Goal: Task Accomplishment & Management: Manage account settings

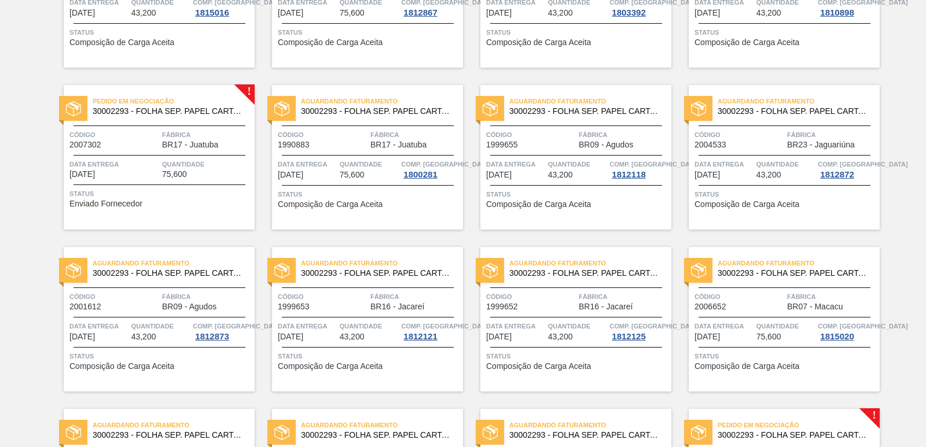
scroll to position [1505, 0]
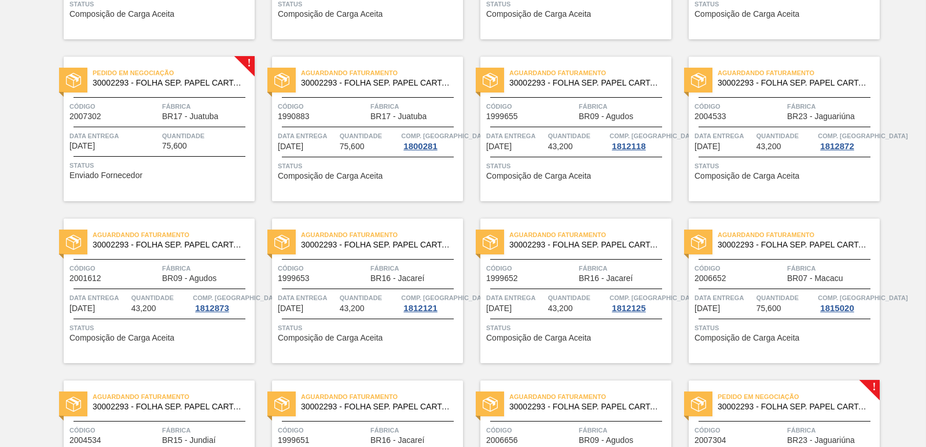
click at [203, 102] on span "Fábrica" at bounding box center [207, 107] width 90 height 12
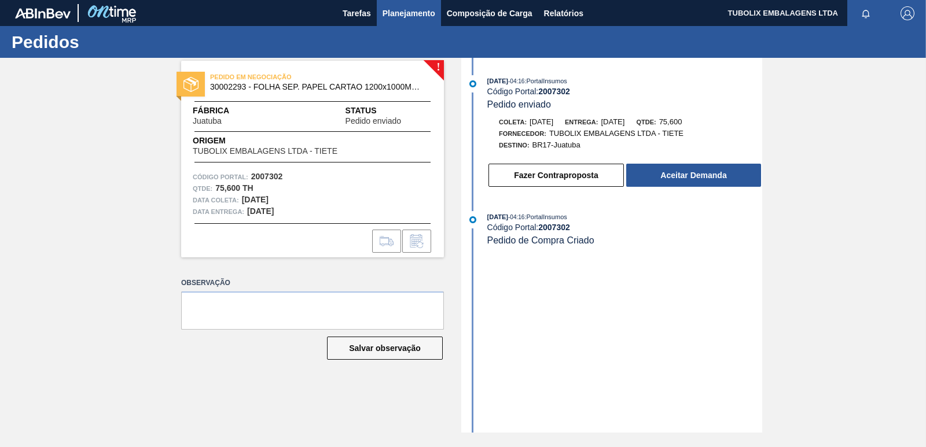
click at [392, 6] on span "Planejamento" at bounding box center [409, 13] width 53 height 14
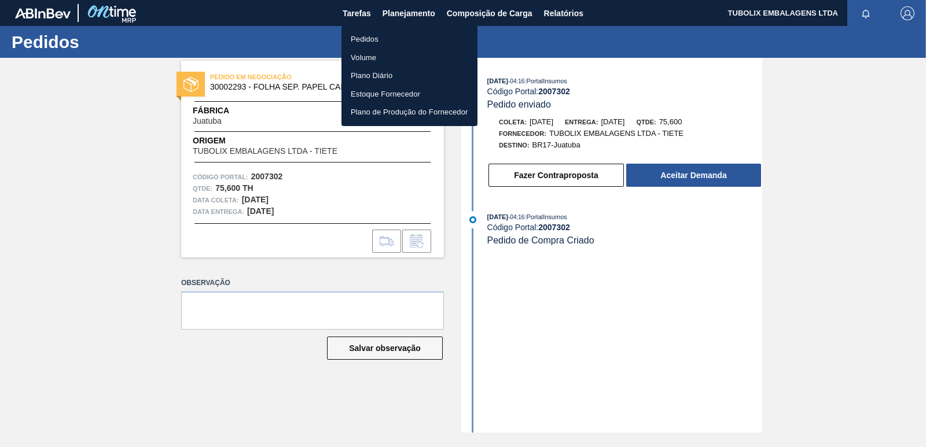
click at [362, 41] on li "Pedidos" at bounding box center [409, 39] width 136 height 19
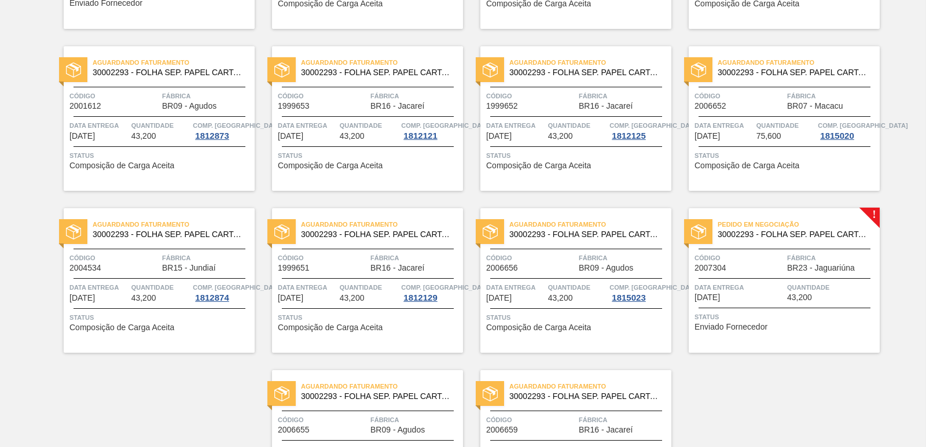
scroll to position [1788, 0]
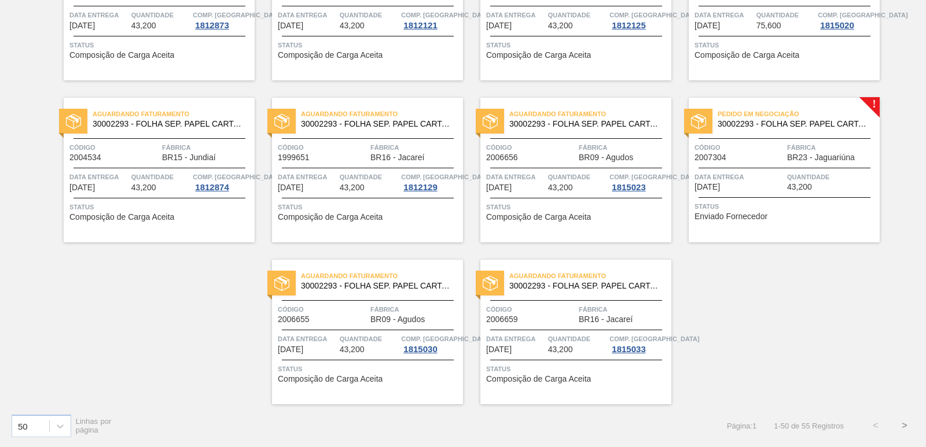
click at [798, 122] on span "30002293 - FOLHA SEP. PAPEL CARTAO 1200x1000M 350g" at bounding box center [794, 124] width 153 height 9
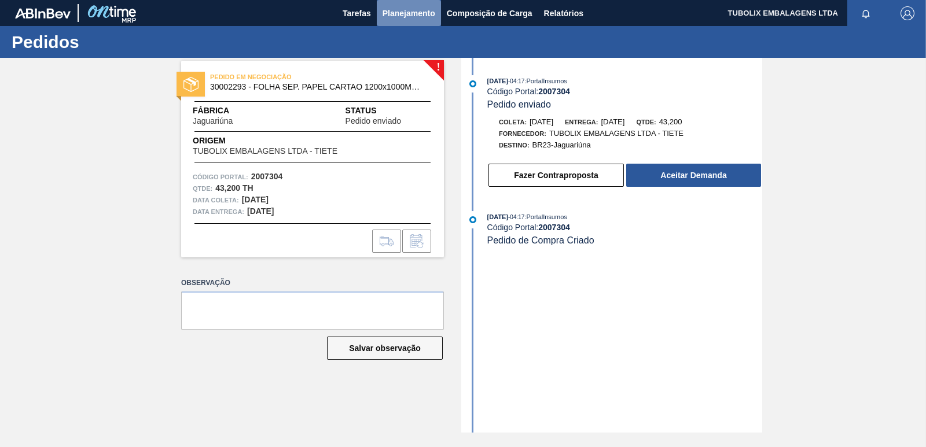
click at [401, 16] on span "Planejamento" at bounding box center [409, 13] width 53 height 14
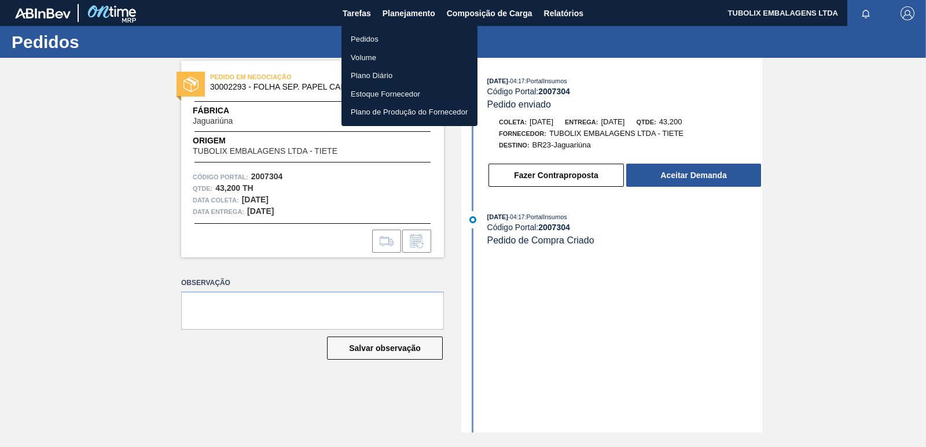
click at [368, 37] on li "Pedidos" at bounding box center [409, 39] width 136 height 19
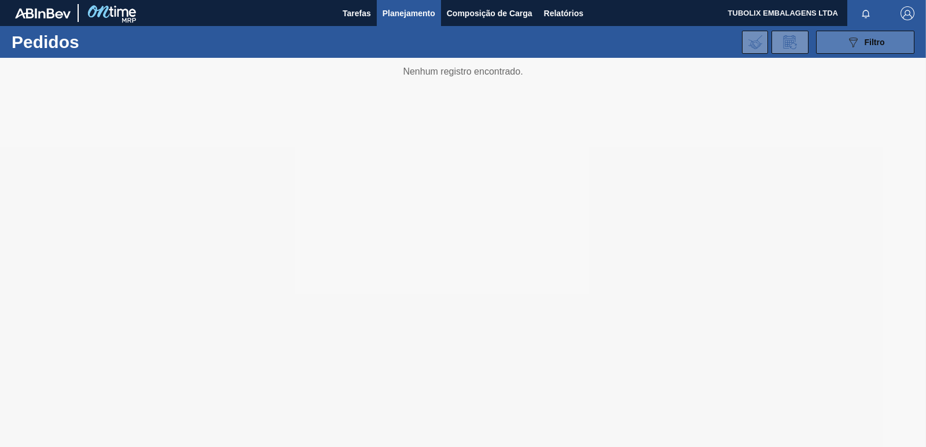
click at [845, 49] on button "089F7B8B-B2A5-4AFE-B5C0-19BA573D28AC Filtro" at bounding box center [865, 42] width 98 height 23
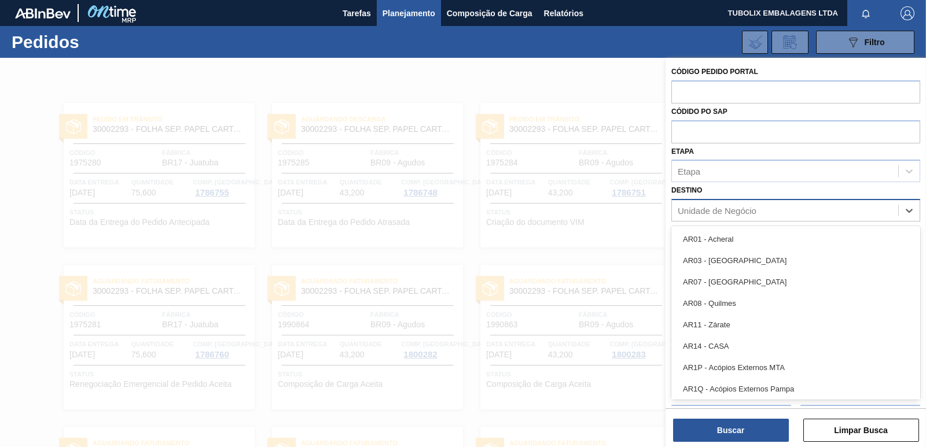
click at [715, 210] on div "Unidade de Negócio" at bounding box center [717, 211] width 79 height 10
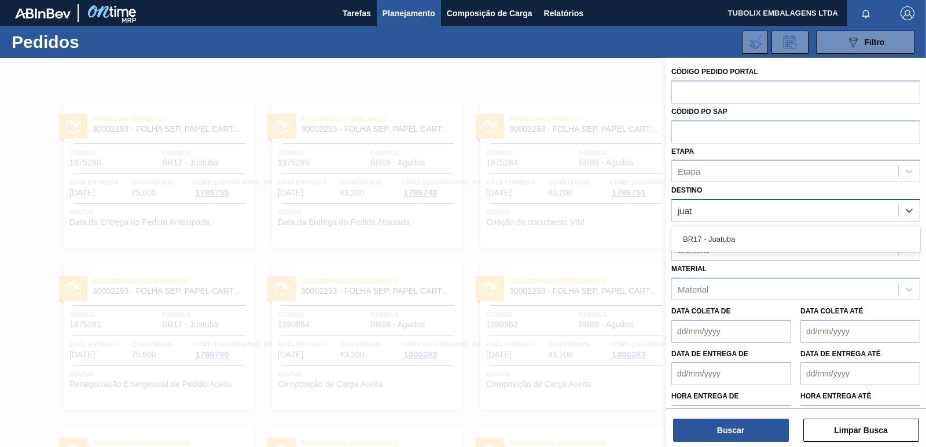
type input "juatu"
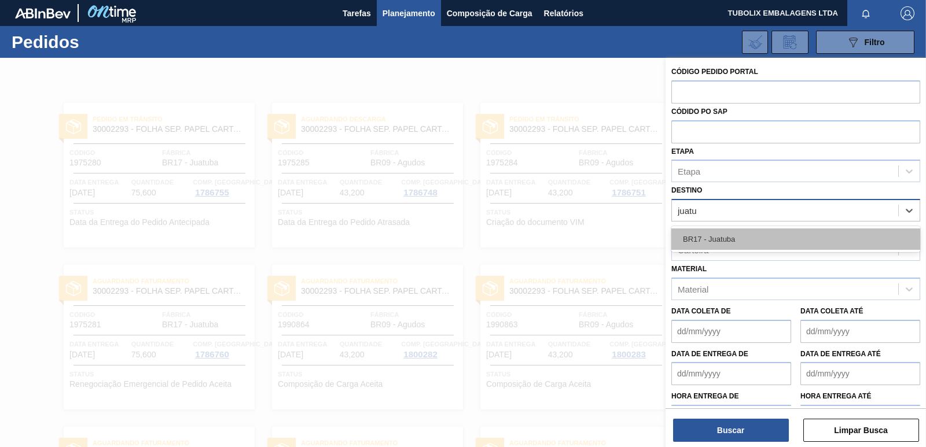
click at [717, 233] on div "BR17 - Juatuba" at bounding box center [795, 239] width 249 height 21
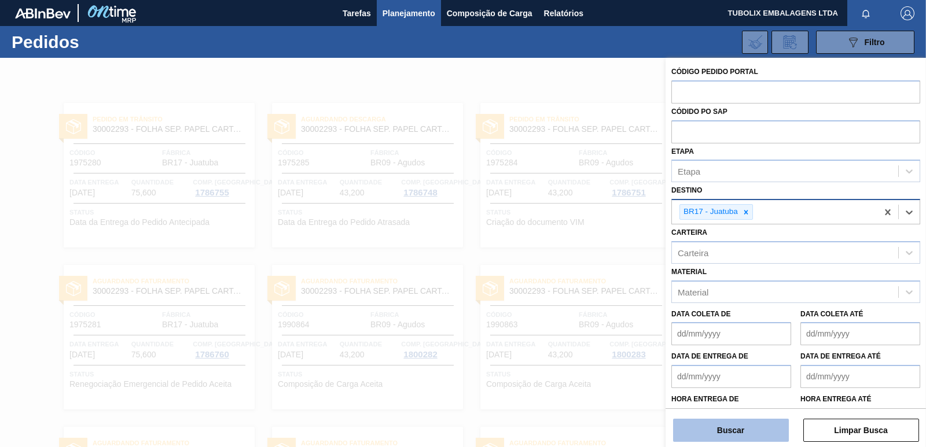
click at [721, 430] on button "Buscar" at bounding box center [731, 430] width 116 height 23
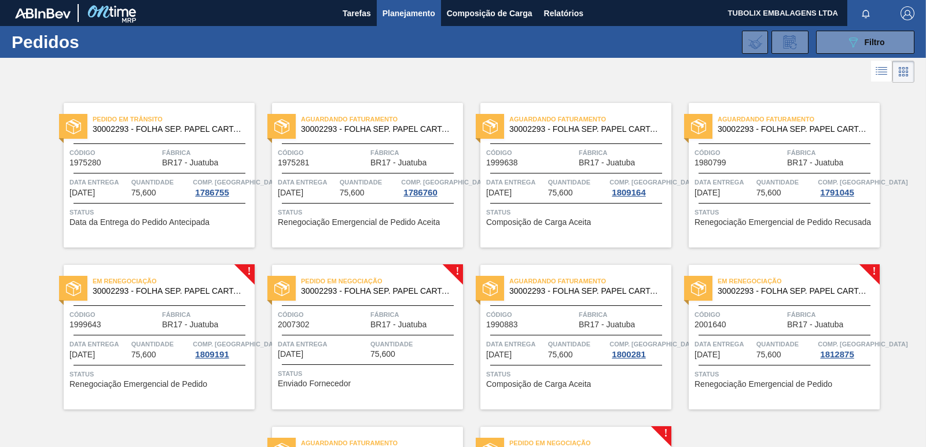
click at [395, 362] on div "Pedido em Negociação 30002293 - FOLHA SEP. PAPEL CARTAO 1200x1000M 350g Código …" at bounding box center [367, 337] width 191 height 145
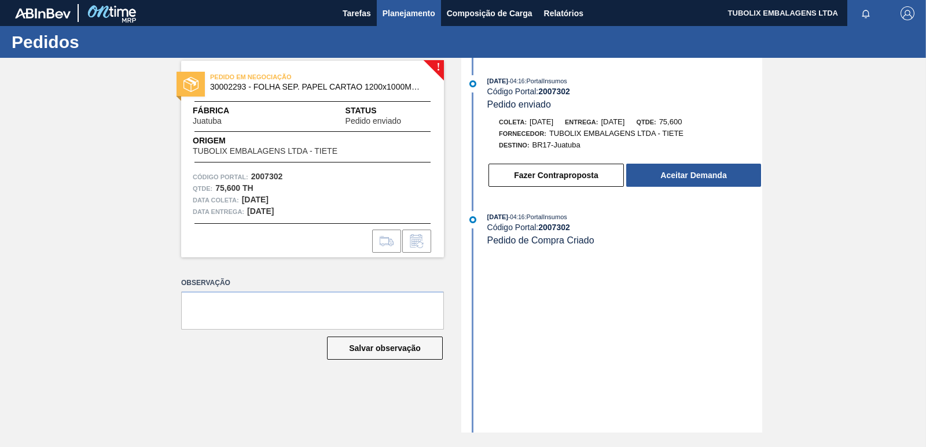
click at [423, 11] on span "Planejamento" at bounding box center [409, 13] width 53 height 14
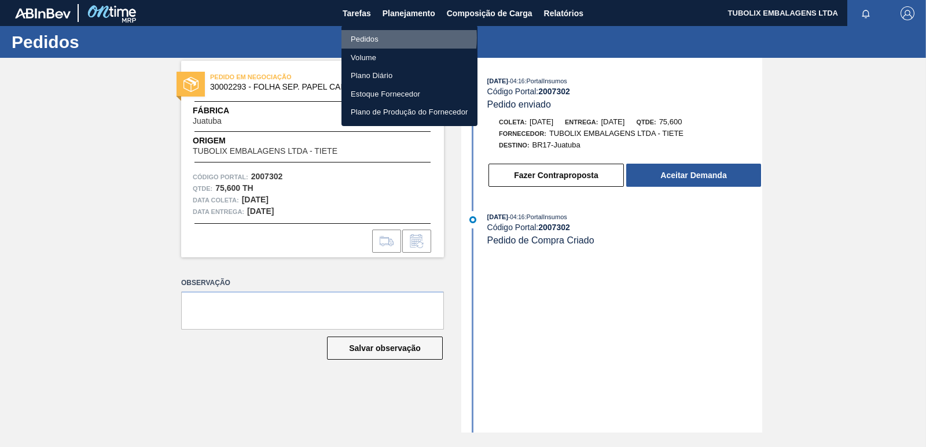
click at [375, 38] on li "Pedidos" at bounding box center [409, 39] width 136 height 19
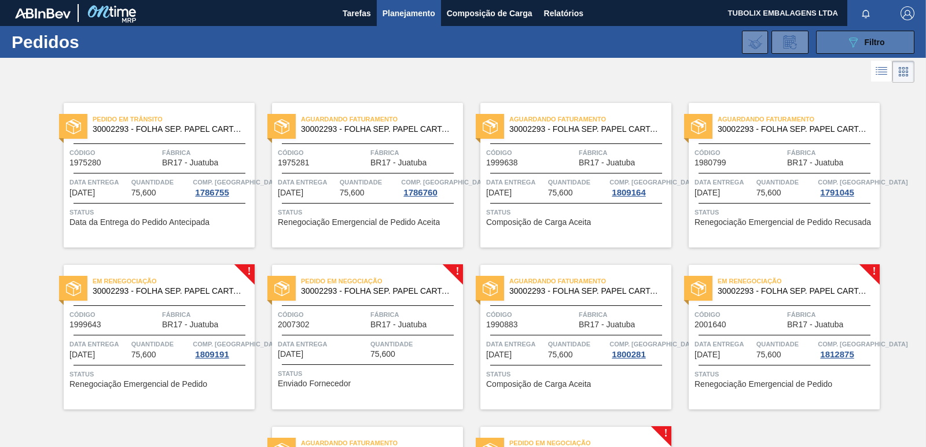
click at [857, 36] on icon "089F7B8B-B2A5-4AFE-B5C0-19BA573D28AC" at bounding box center [853, 42] width 14 height 14
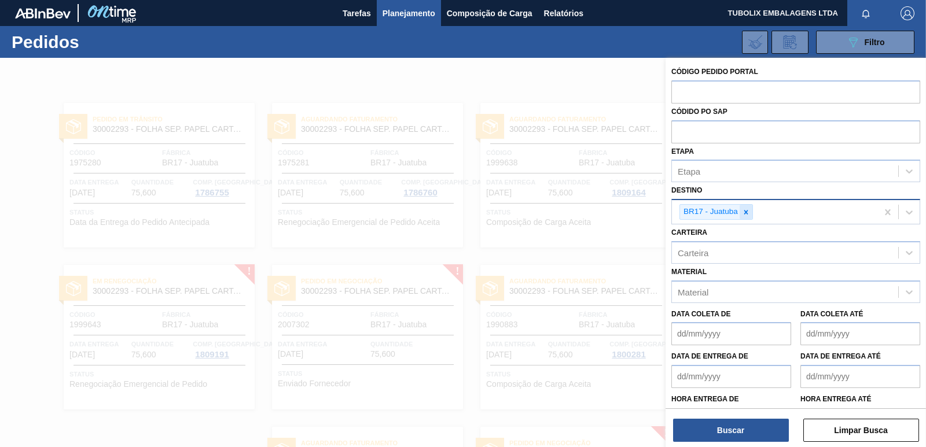
click at [743, 212] on icon at bounding box center [746, 212] width 8 height 8
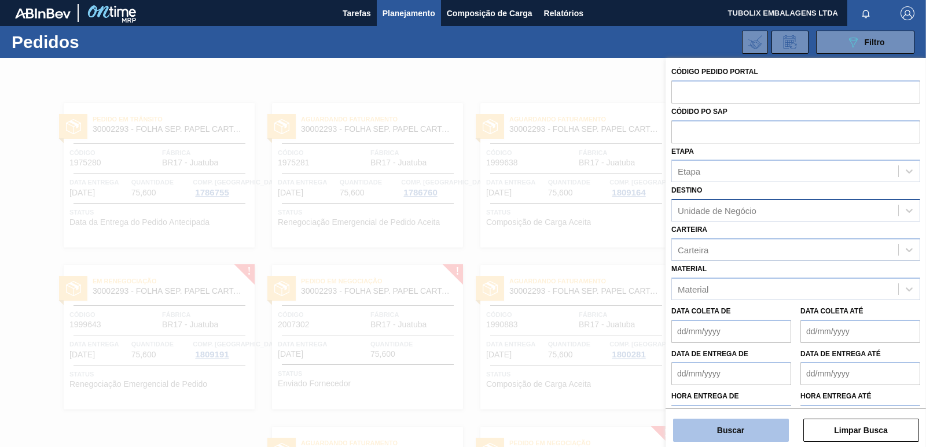
click at [725, 421] on button "Buscar" at bounding box center [731, 430] width 116 height 23
